Goal: Find specific page/section

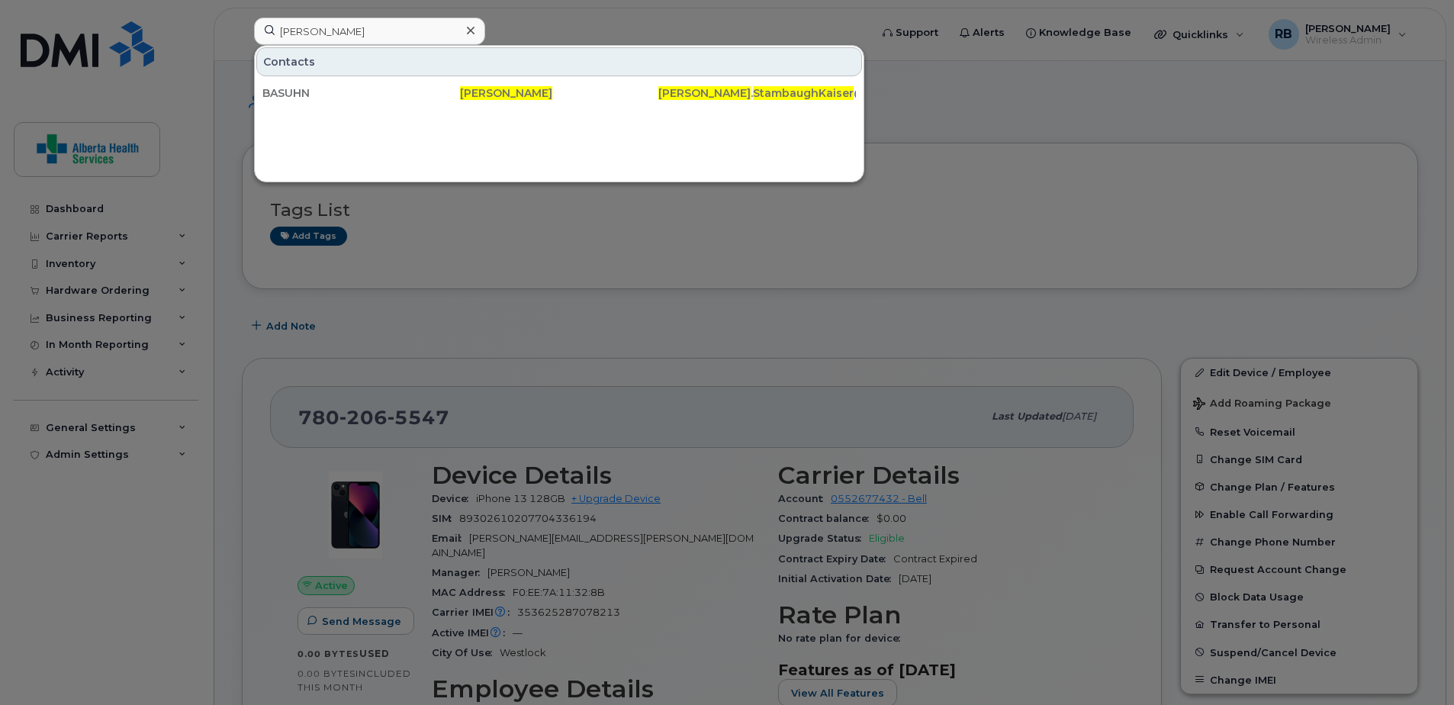
drag, startPoint x: 426, startPoint y: 25, endPoint x: 66, endPoint y: 14, distance: 360.2
click at [242, 18] on div "Lori Stambaugh Kaiser Contacts BASUHN Lori Stambaugh Kaiser Lori . StambaughKai…" at bounding box center [557, 35] width 630 height 34
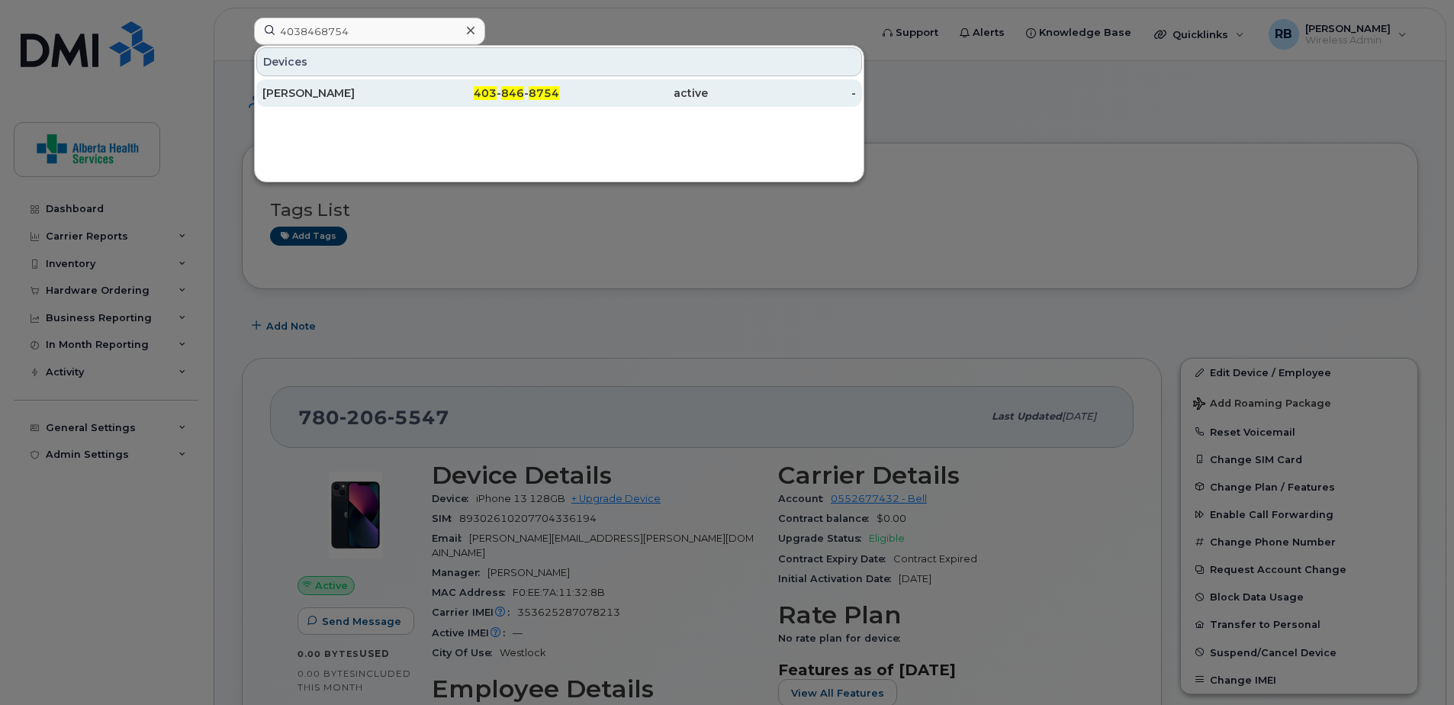
type input "4038468754"
click at [600, 101] on div "active" at bounding box center [633, 92] width 149 height 27
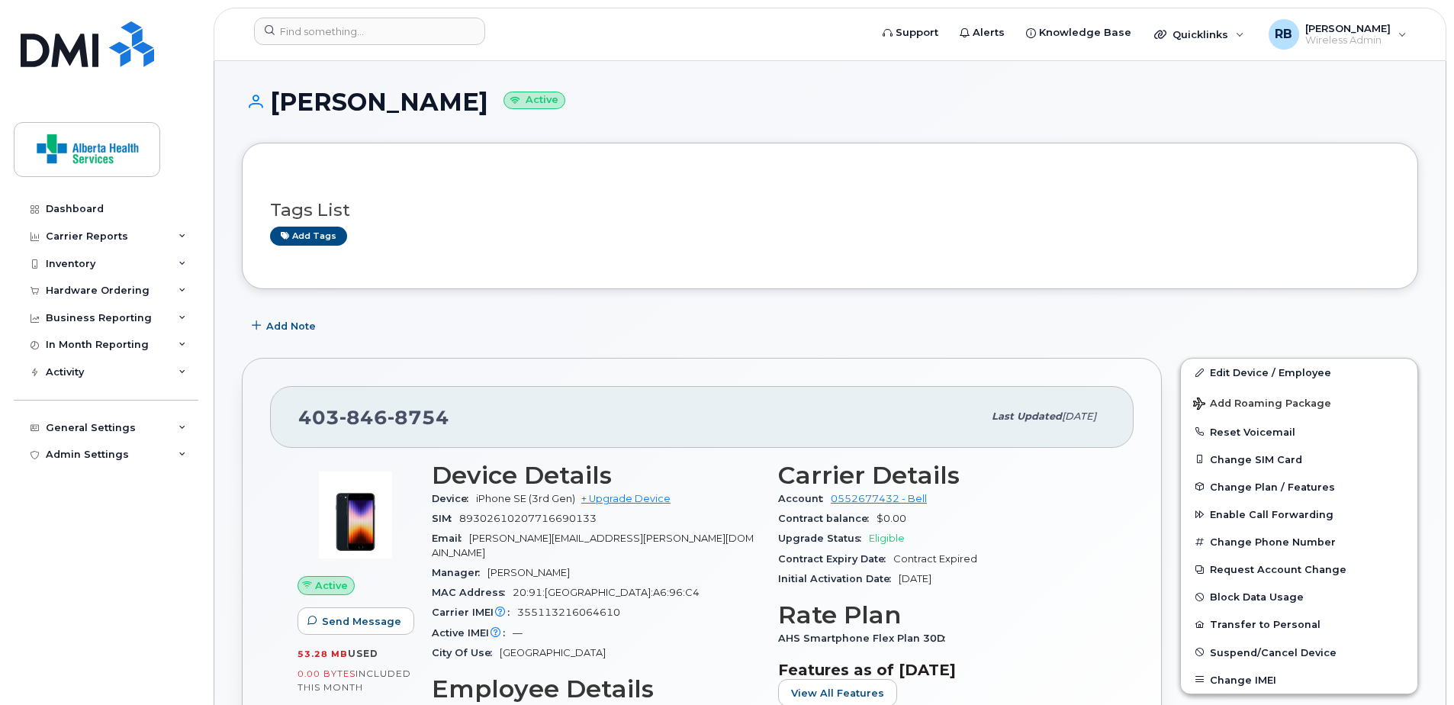
scroll to position [76, 0]
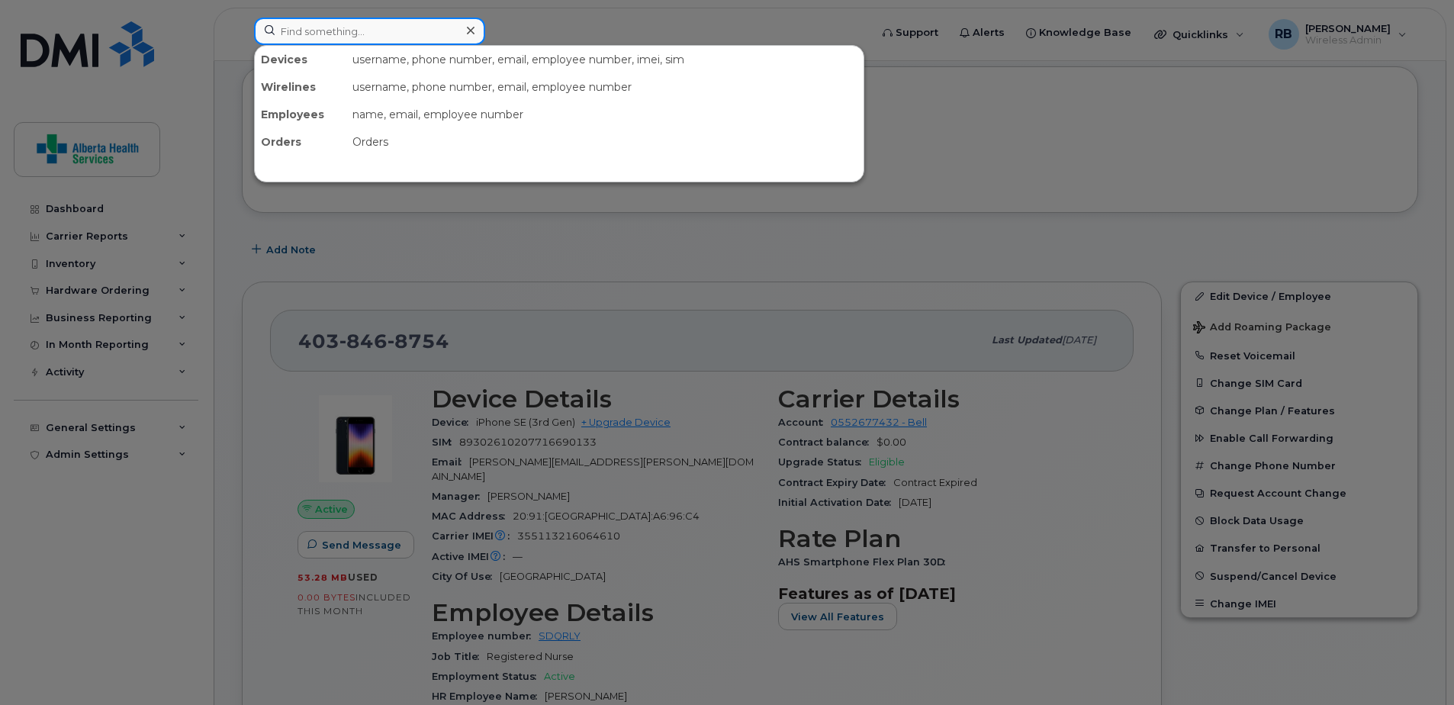
click at [397, 34] on input at bounding box center [369, 31] width 231 height 27
paste input "7809372736"
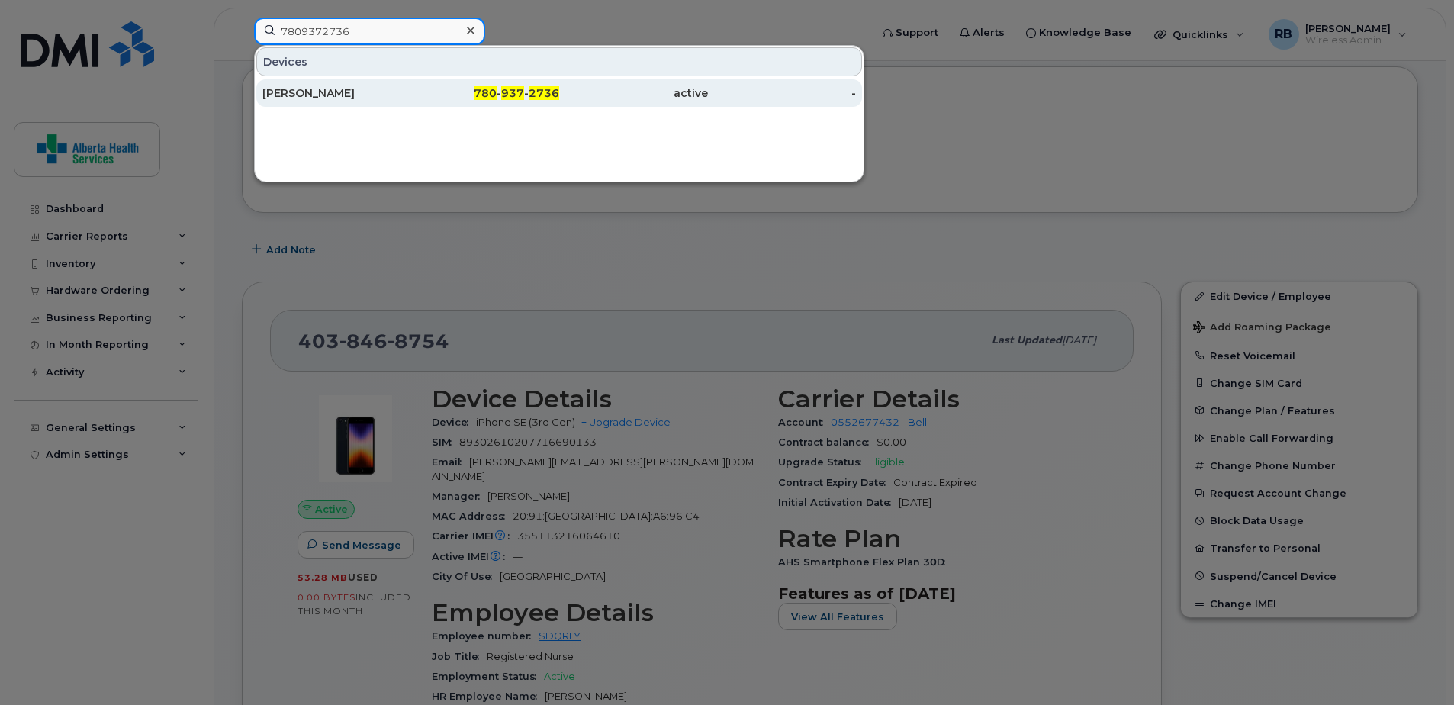
type input "7809372736"
click at [496, 101] on div "780 - 937 - 2736" at bounding box center [485, 92] width 149 height 27
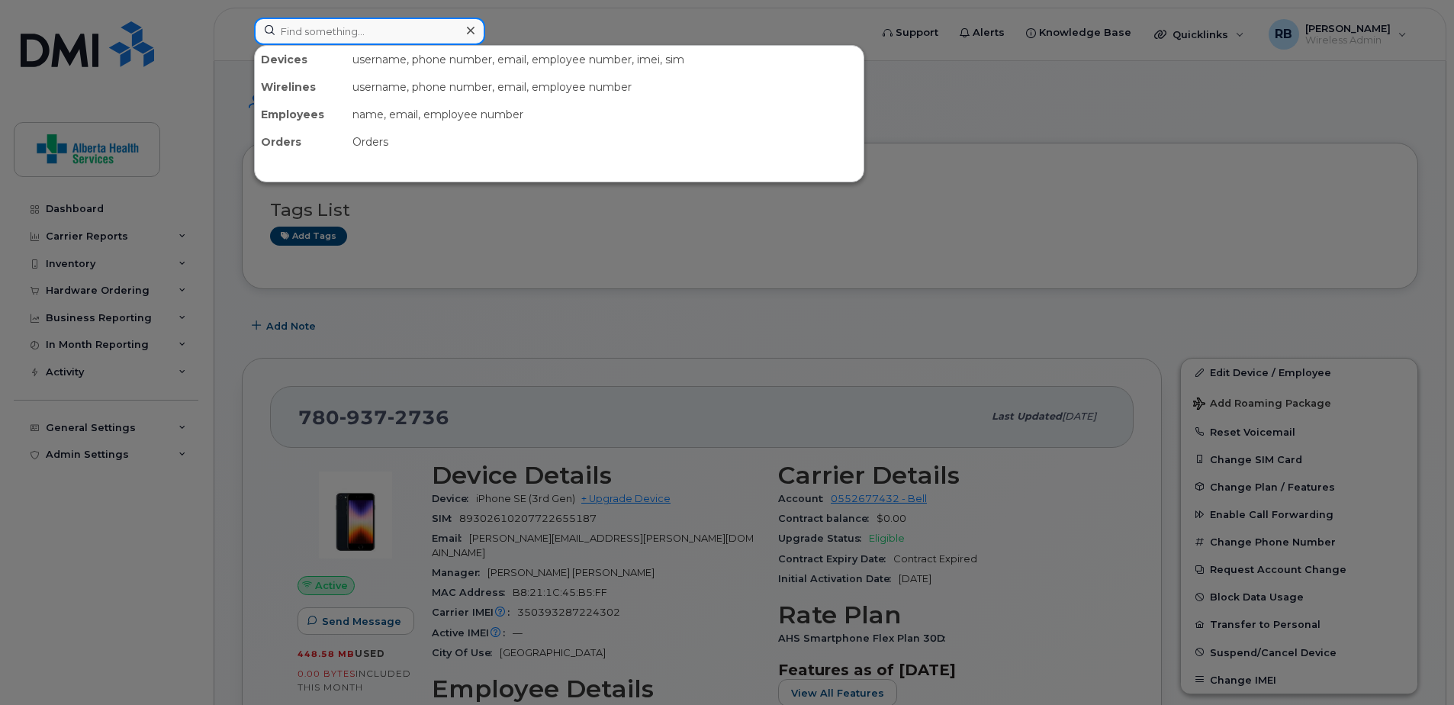
click at [361, 31] on input at bounding box center [369, 31] width 231 height 27
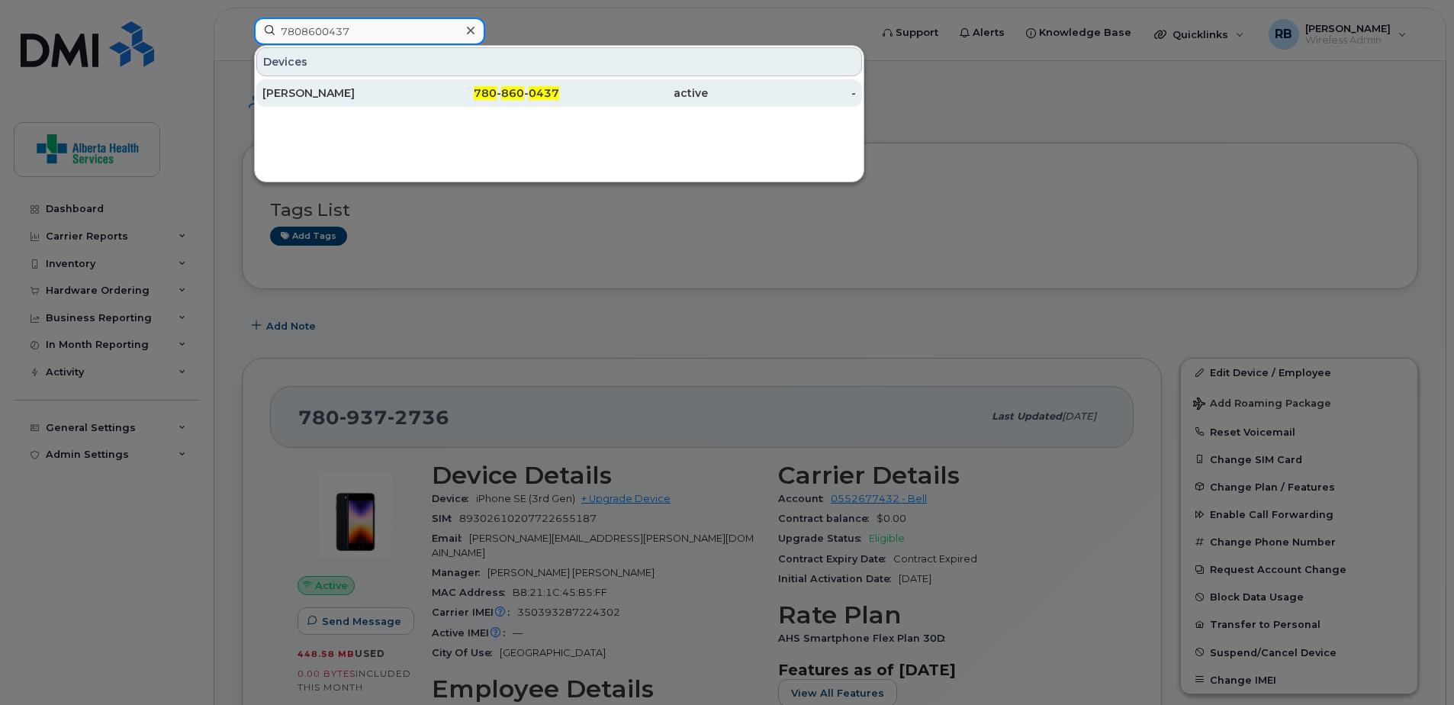
type input "7808600437"
click at [410, 96] on div "[PERSON_NAME]" at bounding box center [336, 92] width 149 height 15
